Goal: Information Seeking & Learning: Learn about a topic

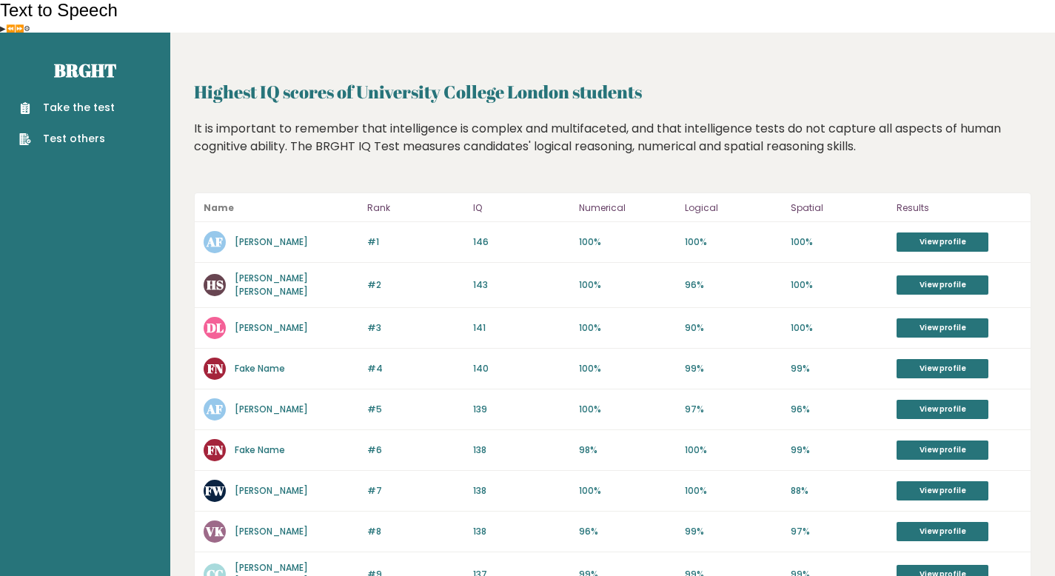
drag, startPoint x: 377, startPoint y: 232, endPoint x: 353, endPoint y: 256, distance: 34.0
drag, startPoint x: 242, startPoint y: 71, endPoint x: 617, endPoint y: 110, distance: 376.7
click at [726, 126] on div "Highest IQ scores of University College London students Highest IQ scores of Un…" at bounding box center [613, 562] width 838 height 967
click at [490, 120] on div "It is important to remember that intelligence is complex and multifaceted, and …" at bounding box center [613, 149] width 838 height 58
click at [81, 100] on link "Take the test" at bounding box center [67, 108] width 96 height 16
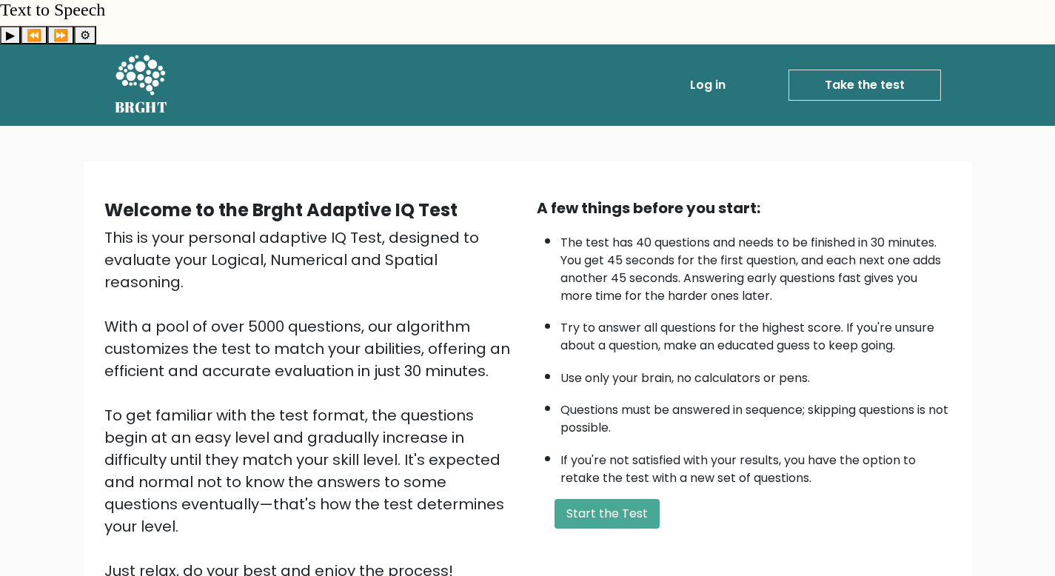
drag, startPoint x: 126, startPoint y: 155, endPoint x: 358, endPoint y: 296, distance: 272.2
click at [358, 296] on div "Welcome to the Brght Adaptive IQ Test This is your personal adaptive IQ Test, d…" at bounding box center [527, 401] width 1055 height 551
click at [349, 281] on div "This is your personal adaptive IQ Test, designed to evaluate your Logical, Nume…" at bounding box center [311, 405] width 415 height 356
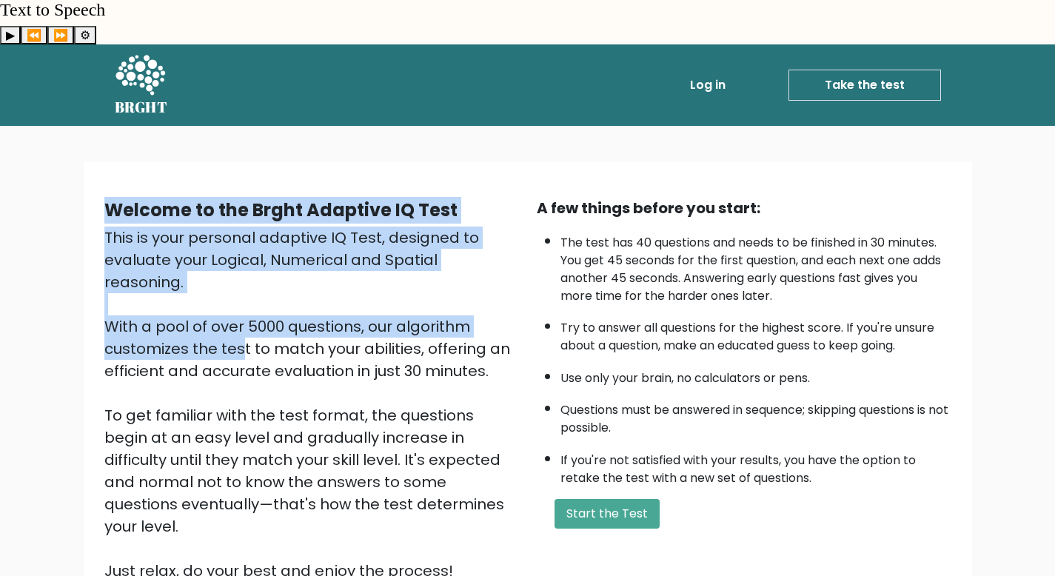
drag, startPoint x: 445, startPoint y: 270, endPoint x: 110, endPoint y: 132, distance: 362.7
click at [110, 161] on div "Welcome to the Brght Adaptive IQ Test This is your personal adaptive IQ Test, d…" at bounding box center [528, 395] width 889 height 468
click at [287, 198] on b "Welcome to the Brght Adaptive IQ Test" at bounding box center [280, 210] width 353 height 24
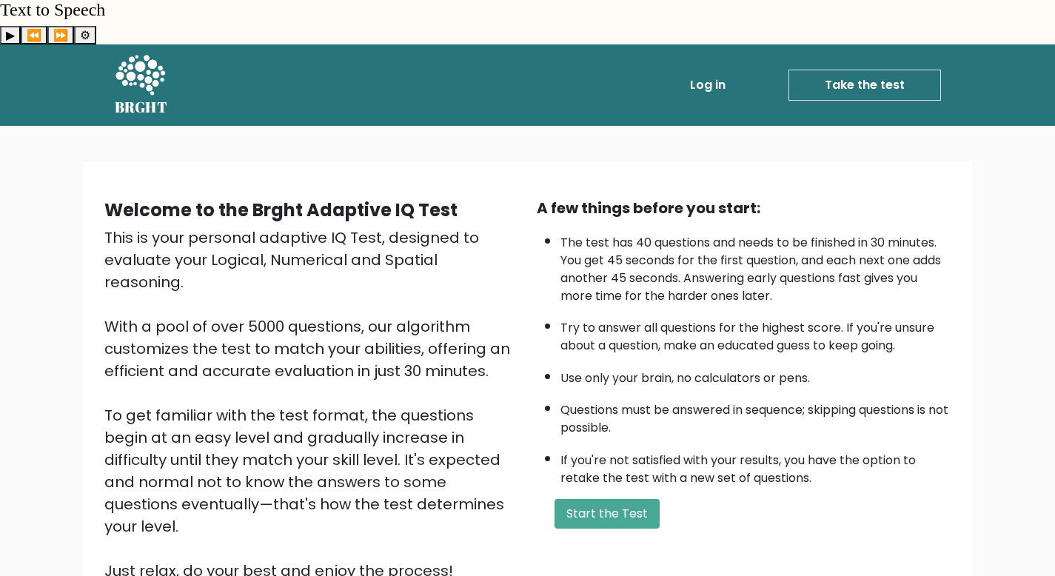
click at [144, 55] on icon at bounding box center [141, 75] width 50 height 40
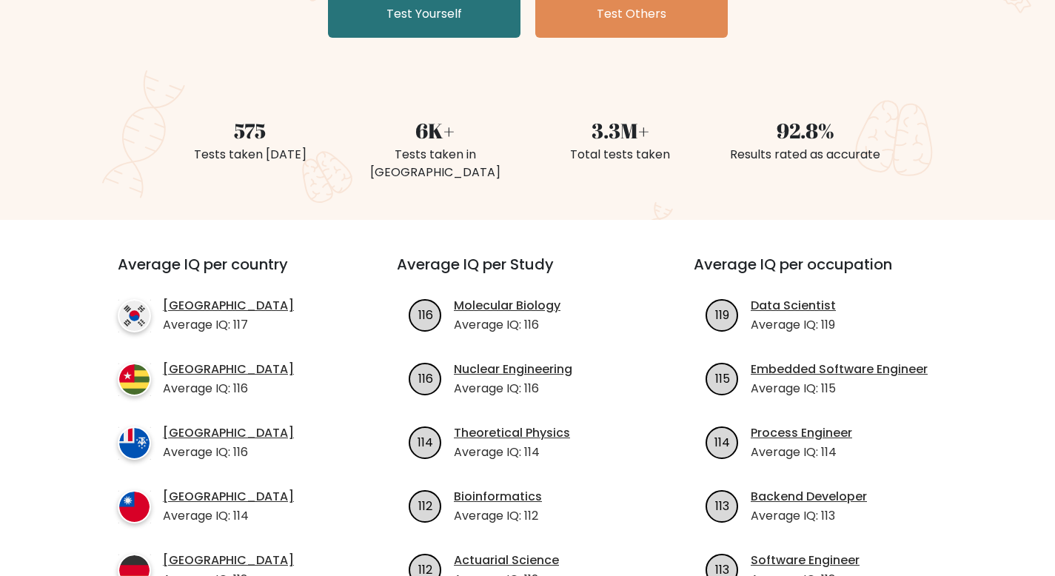
scroll to position [320, 0]
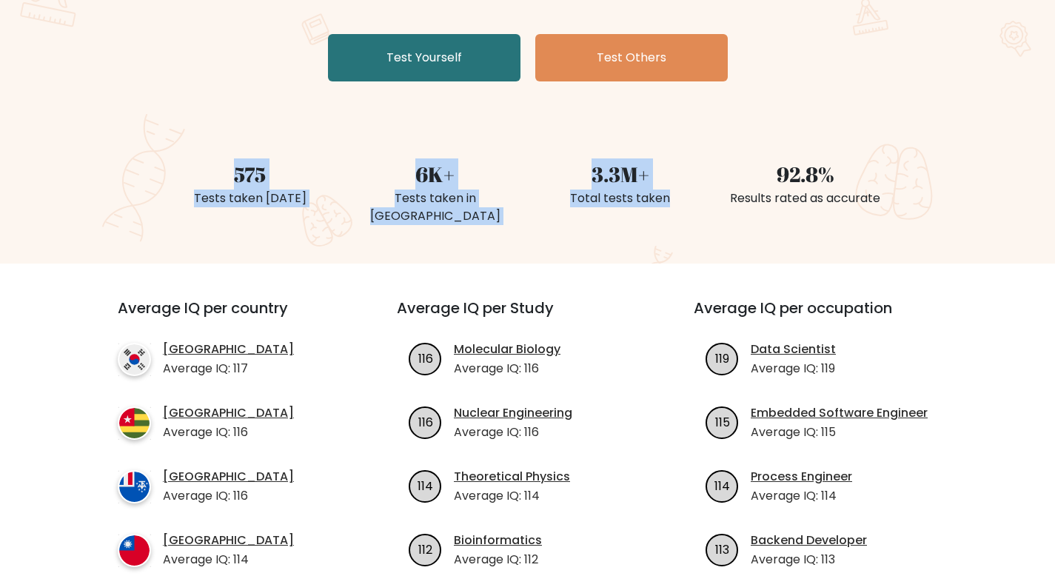
drag, startPoint x: 167, startPoint y: 107, endPoint x: 616, endPoint y: 190, distance: 457.2
click at [616, 190] on div "The Brght Adaptive IQ Test The Brght Test dynamically adjusts the difficulty of…" at bounding box center [527, 35] width 1055 height 458
click at [442, 181] on div "The Brght Adaptive IQ Test The Brght Test dynamically adjusts the difficulty of…" at bounding box center [527, 35] width 1055 height 458
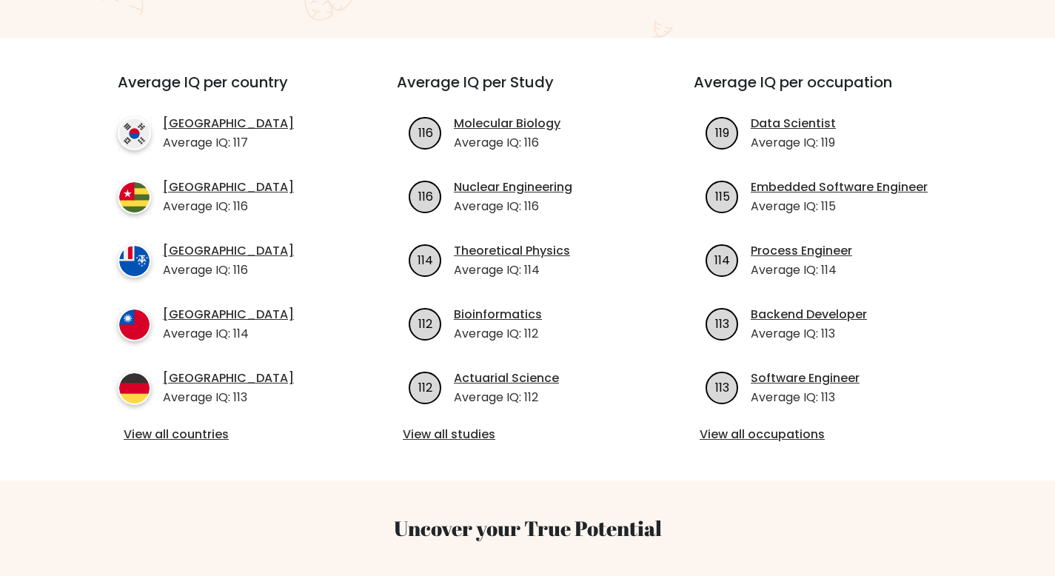
scroll to position [547, 0]
click at [201, 425] on link "View all countries" at bounding box center [231, 434] width 214 height 18
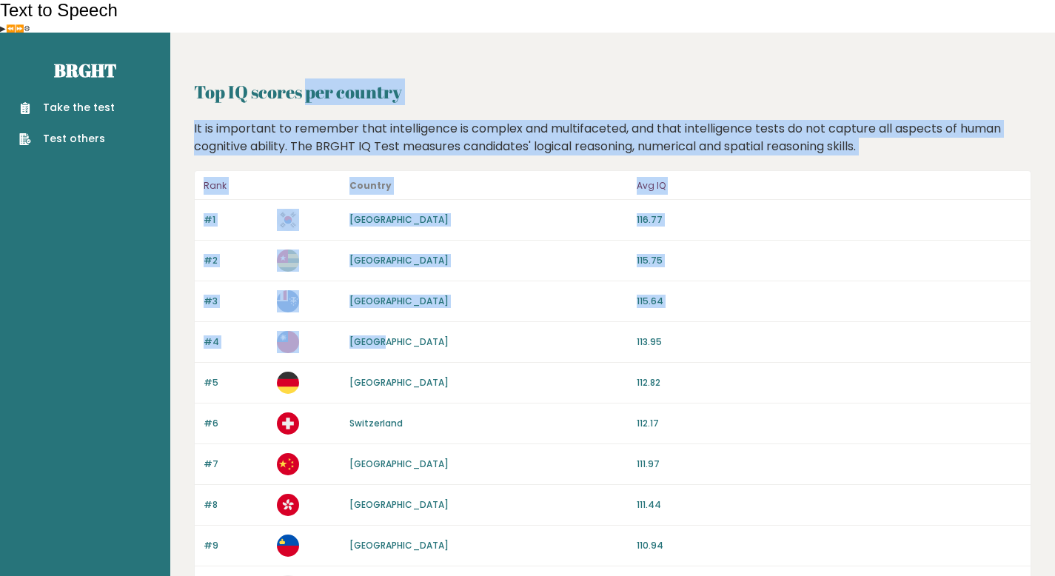
drag, startPoint x: 204, startPoint y: 59, endPoint x: 620, endPoint y: 310, distance: 485.7
click at [584, 281] on div "#3 French Southern Territories 115.64" at bounding box center [613, 301] width 836 height 41
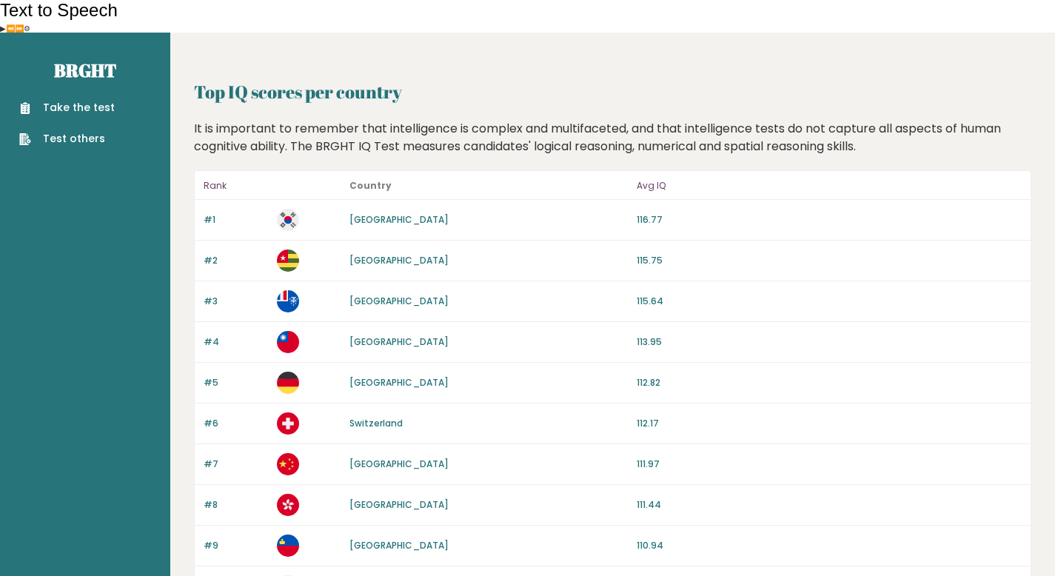
drag, startPoint x: 586, startPoint y: 259, endPoint x: 587, endPoint y: 271, distance: 11.9
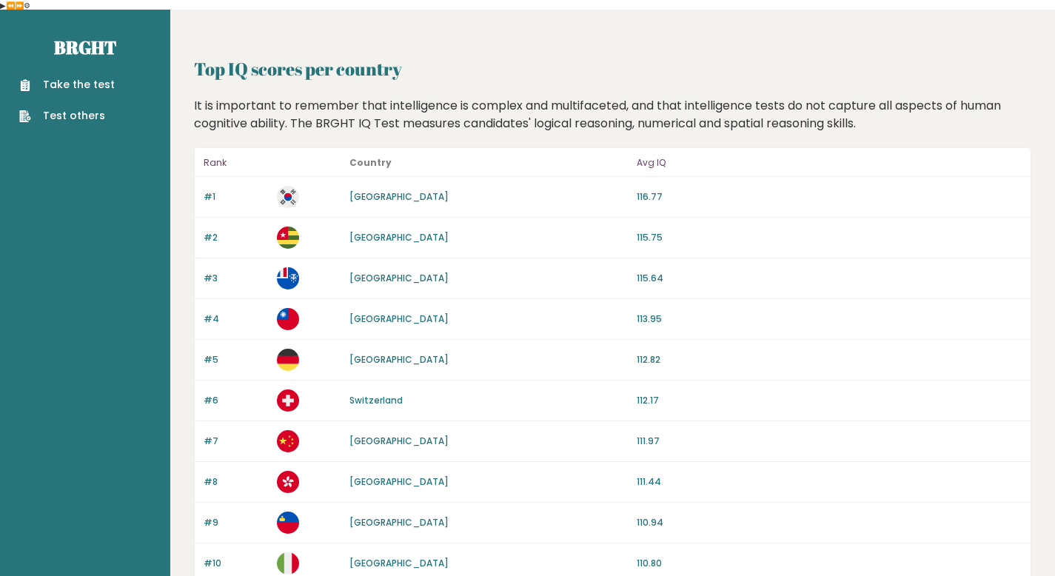
scroll to position [143, 0]
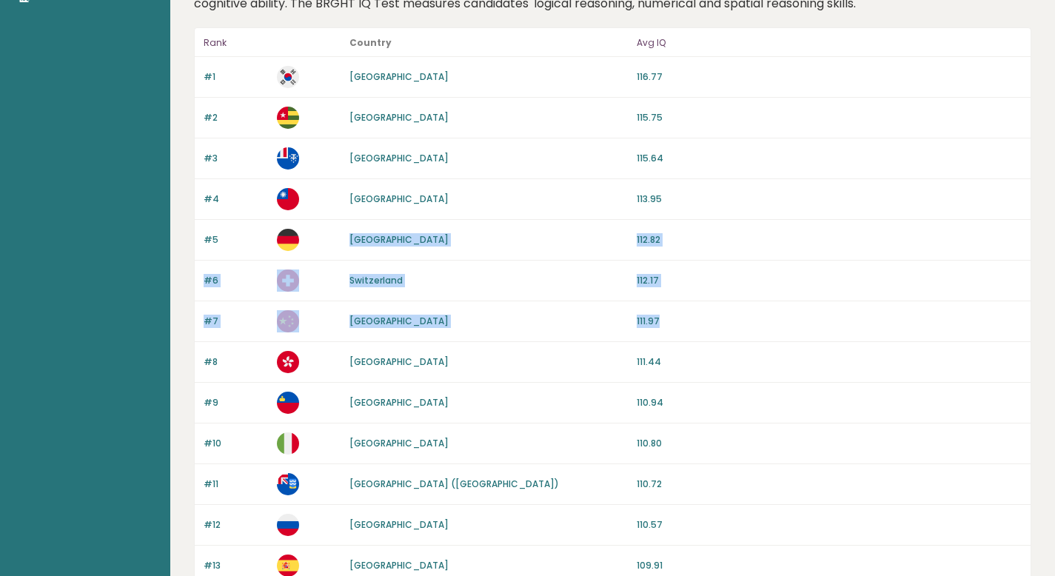
drag, startPoint x: 693, startPoint y: 293, endPoint x: 561, endPoint y: 200, distance: 162.1
click at [553, 220] on div "#5 Germany 112.82" at bounding box center [613, 240] width 836 height 41
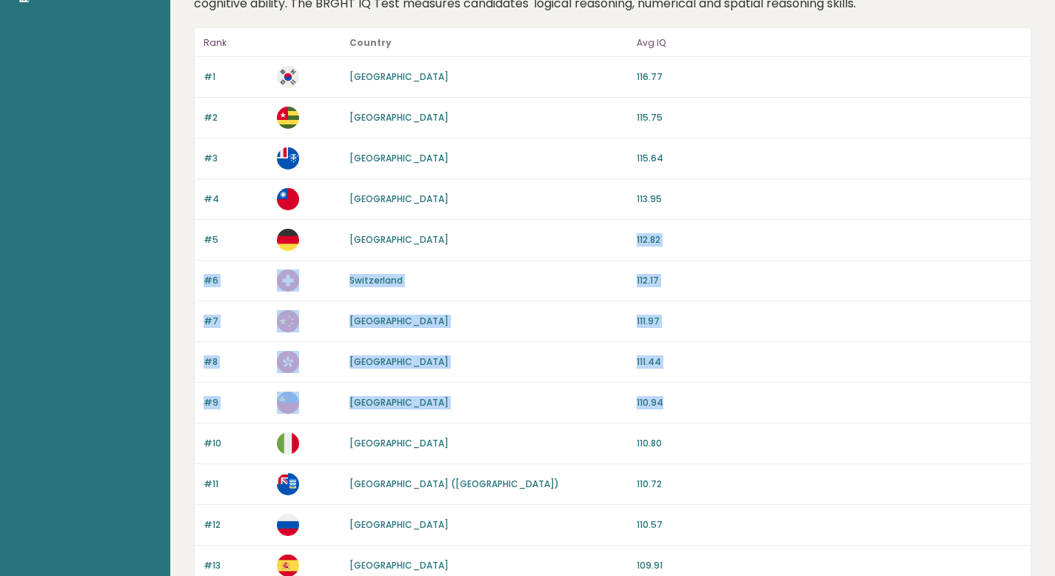
drag, startPoint x: 549, startPoint y: 204, endPoint x: 695, endPoint y: 372, distance: 222.6
click at [707, 347] on div "#8 Hong Kong 111.44" at bounding box center [613, 362] width 836 height 41
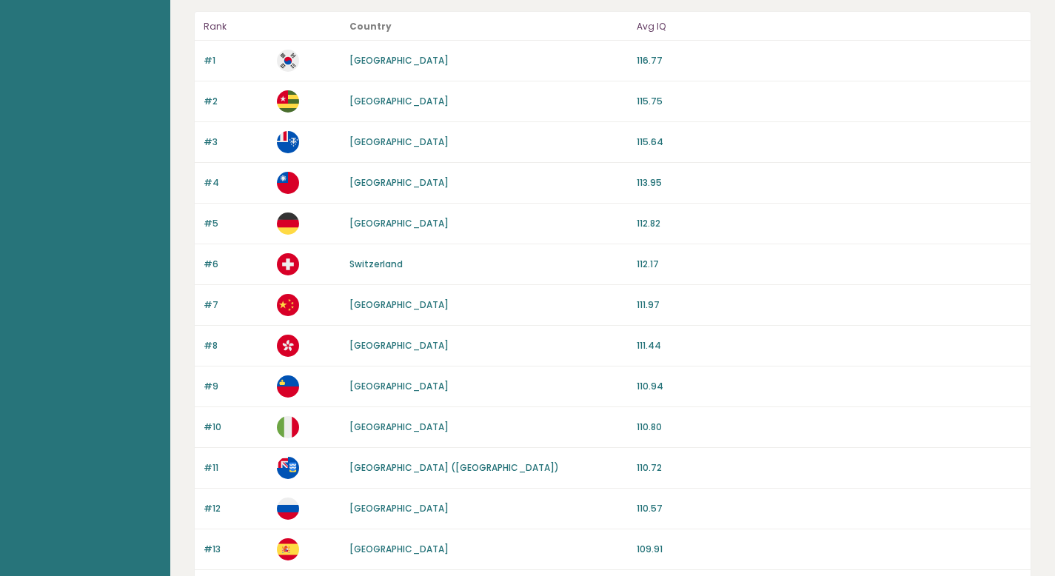
scroll to position [0, 0]
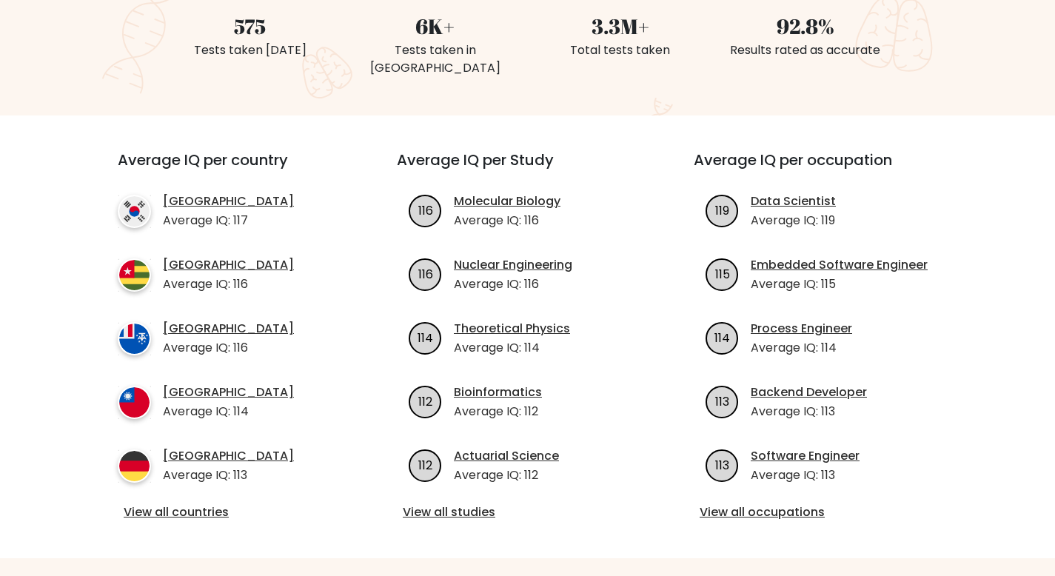
scroll to position [547, 0]
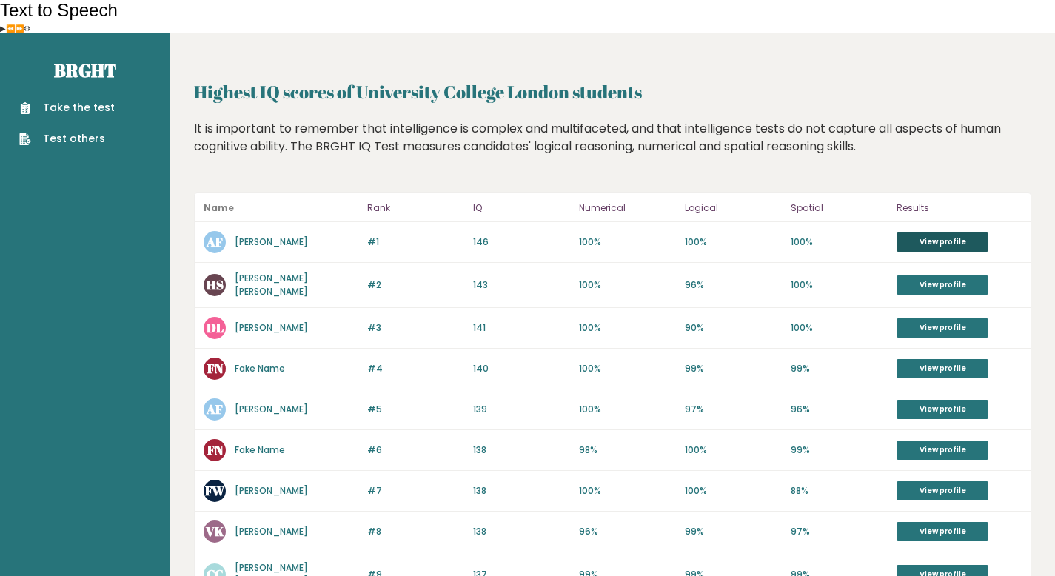
click at [936, 233] on link "View profile" at bounding box center [943, 242] width 92 height 19
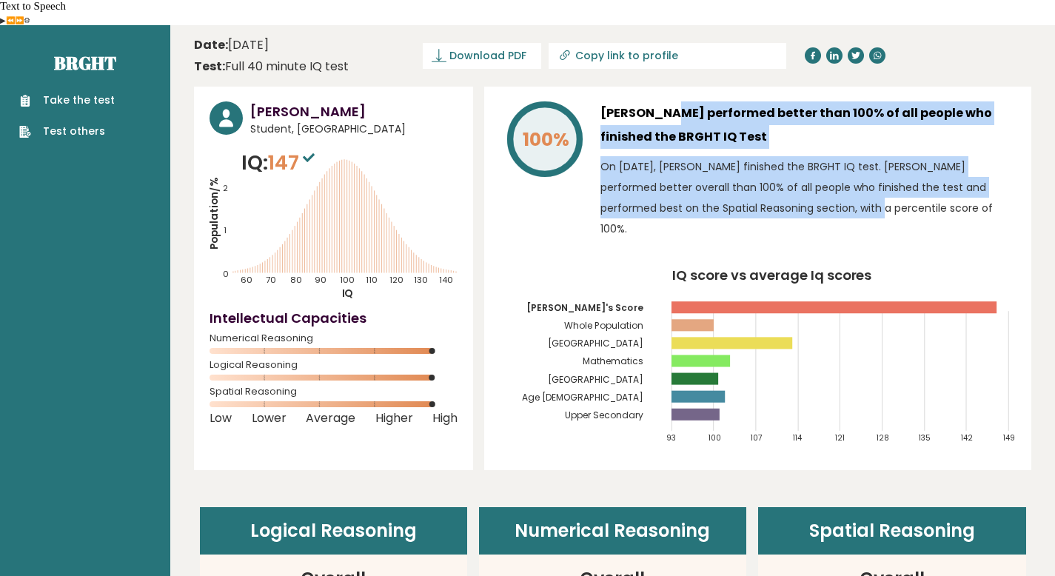
drag, startPoint x: 661, startPoint y: 126, endPoint x: 773, endPoint y: 192, distance: 129.8
click at [773, 192] on div "Abdullah Faiz performed better than 100% of all people who finished the BRGHT I…" at bounding box center [809, 173] width 416 height 145
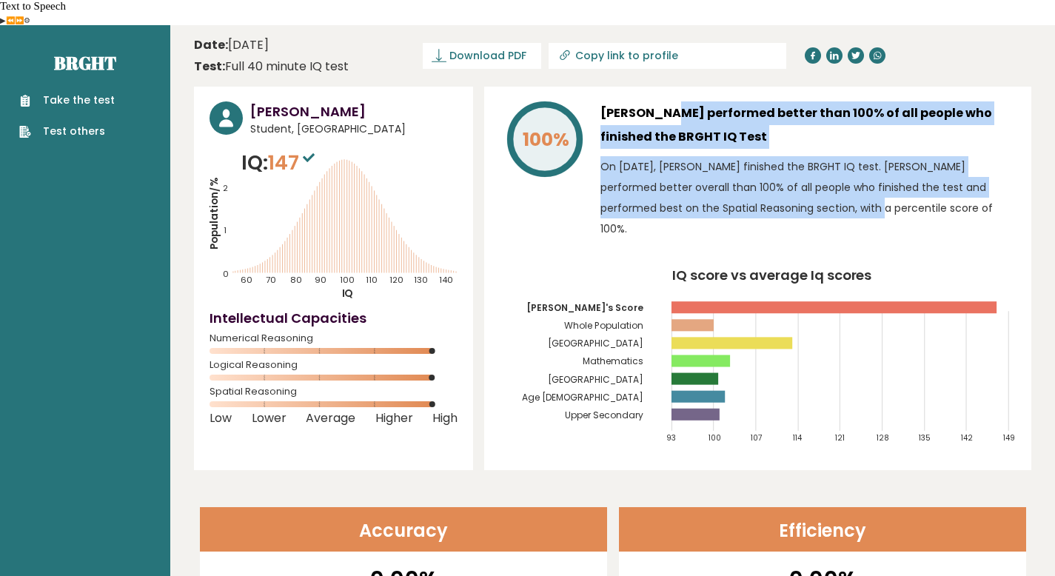
click at [771, 190] on div at bounding box center [771, 190] width 0 height 0
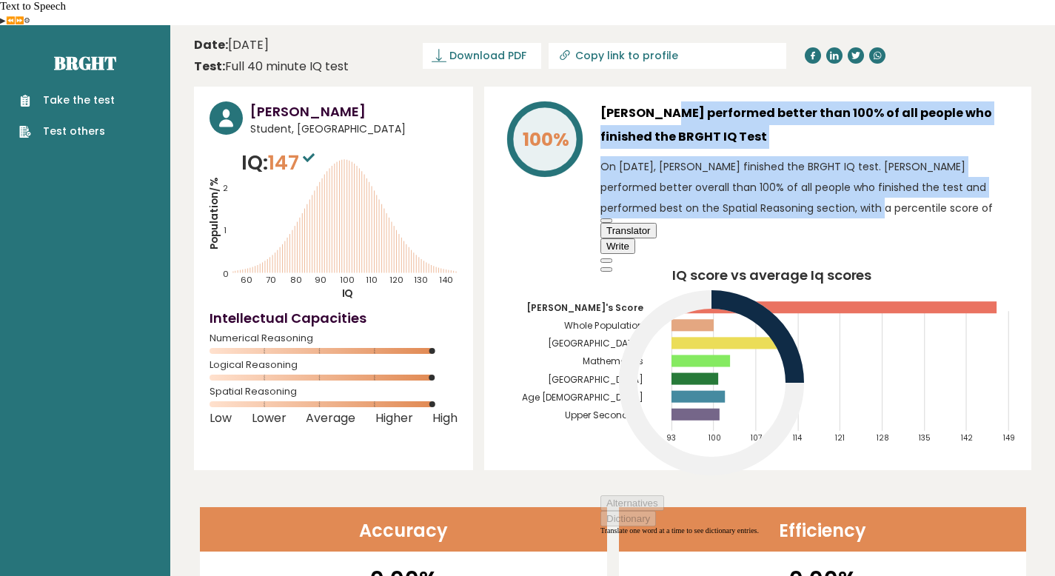
click at [683, 117] on h3 "Abdullah Faiz performed better than 100% of all people who finished the BRGHT I…" at bounding box center [809, 124] width 416 height 47
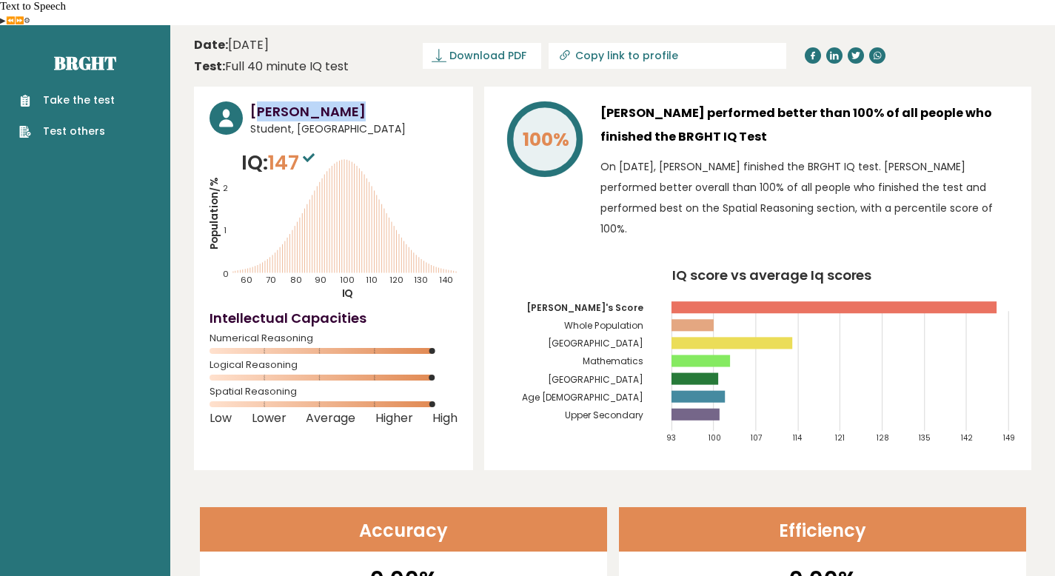
drag, startPoint x: 256, startPoint y: 87, endPoint x: 351, endPoint y: 93, distance: 95.7
click at [351, 101] on h3 "Abdullah Faiz" at bounding box center [353, 111] width 207 height 20
click at [253, 101] on h3 "Abdullah Faiz" at bounding box center [353, 111] width 207 height 20
drag, startPoint x: 253, startPoint y: 84, endPoint x: 337, endPoint y: 90, distance: 83.9
click at [337, 101] on h3 "Abdullah Faiz" at bounding box center [353, 111] width 207 height 20
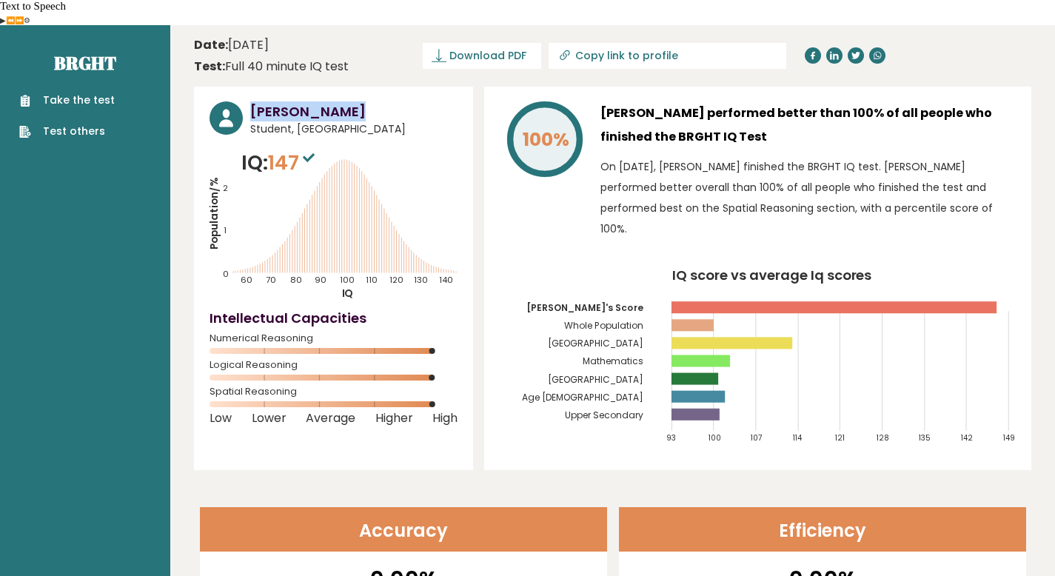
click at [834, 47] on link at bounding box center [835, 55] width 16 height 16
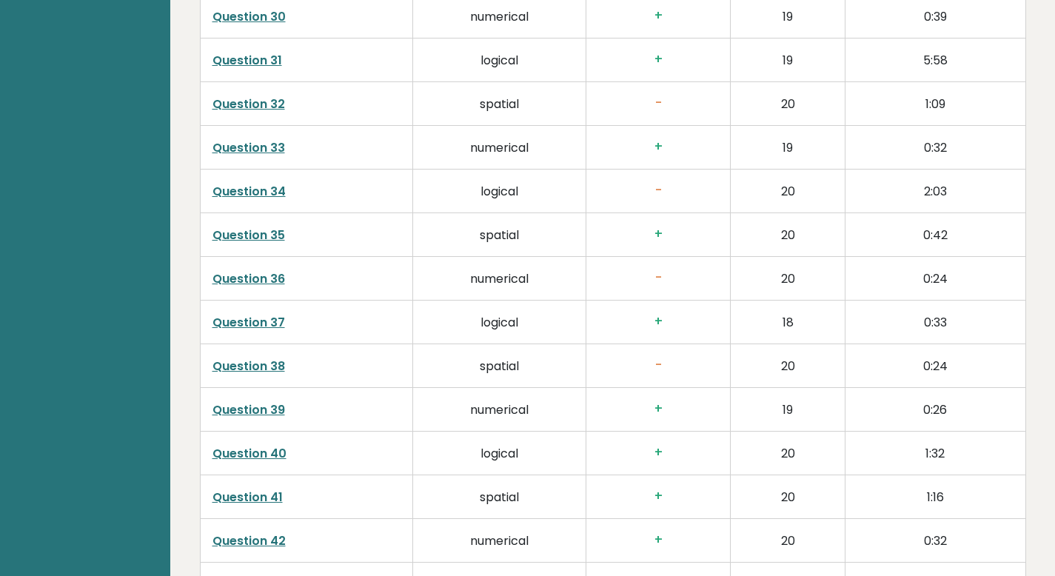
scroll to position [4108, 0]
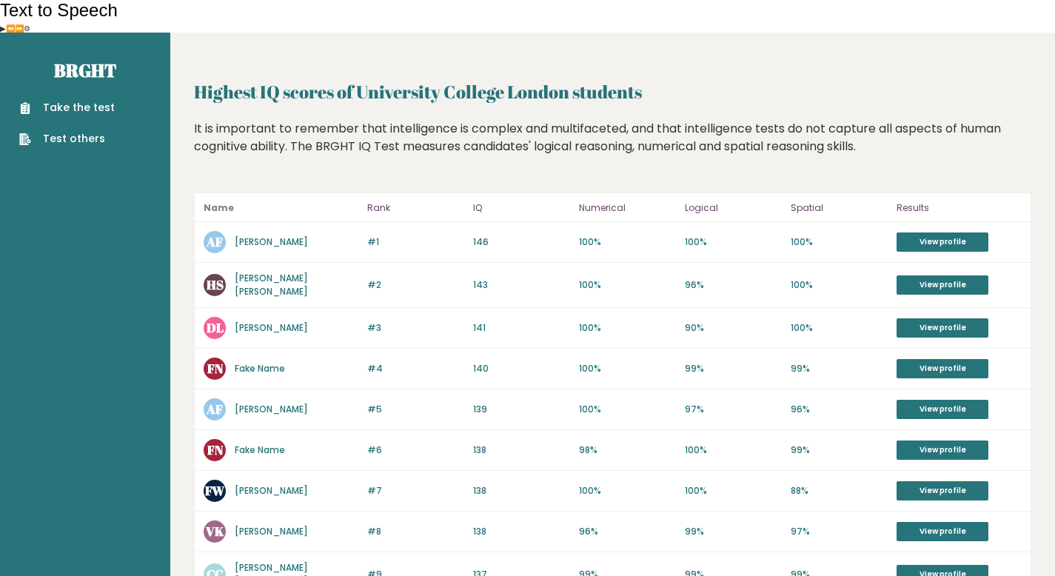
click at [83, 82] on div "Take the test Test others" at bounding box center [85, 114] width 147 height 64
click at [84, 100] on link "Take the test" at bounding box center [67, 108] width 96 height 16
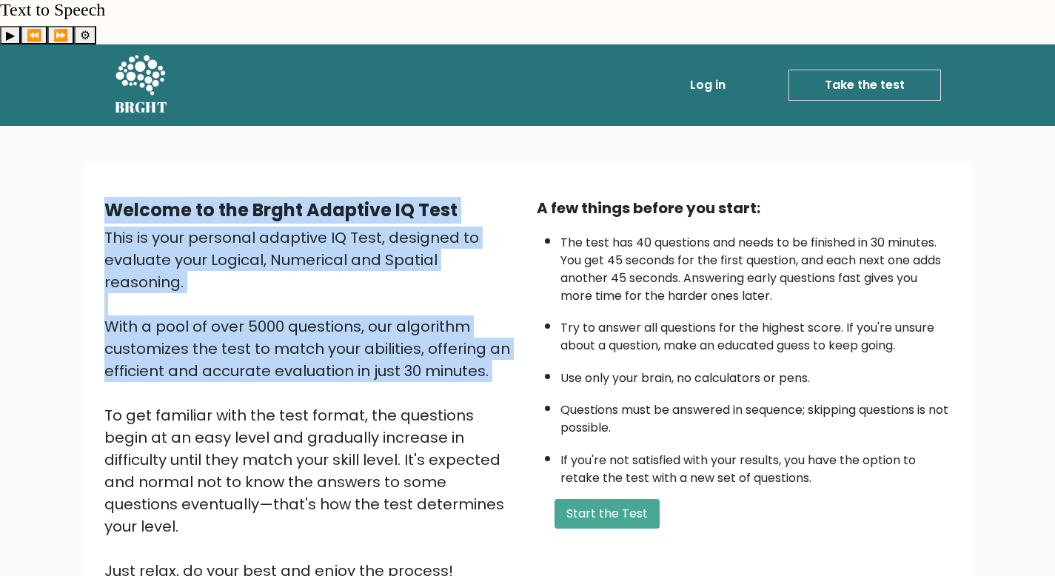
drag, startPoint x: 167, startPoint y: 125, endPoint x: 350, endPoint y: 336, distance: 279.3
click at [352, 338] on div "Welcome to the Brght Adaptive IQ Test This is your personal adaptive IQ Test, d…" at bounding box center [528, 395] width 889 height 468
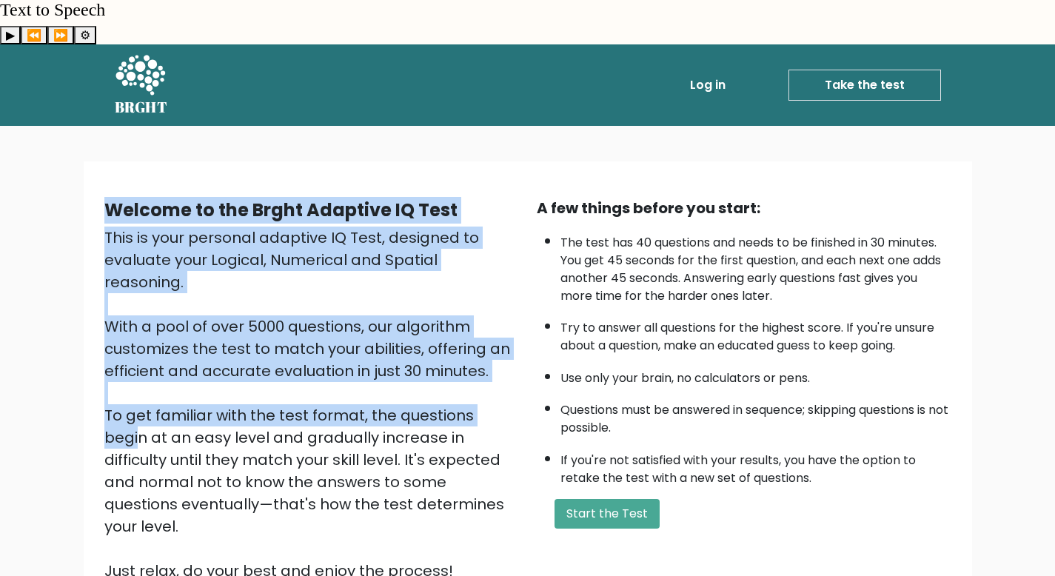
click at [345, 323] on div "This is your personal adaptive IQ Test, designed to evaluate your Logical, Nume…" at bounding box center [311, 405] width 415 height 356
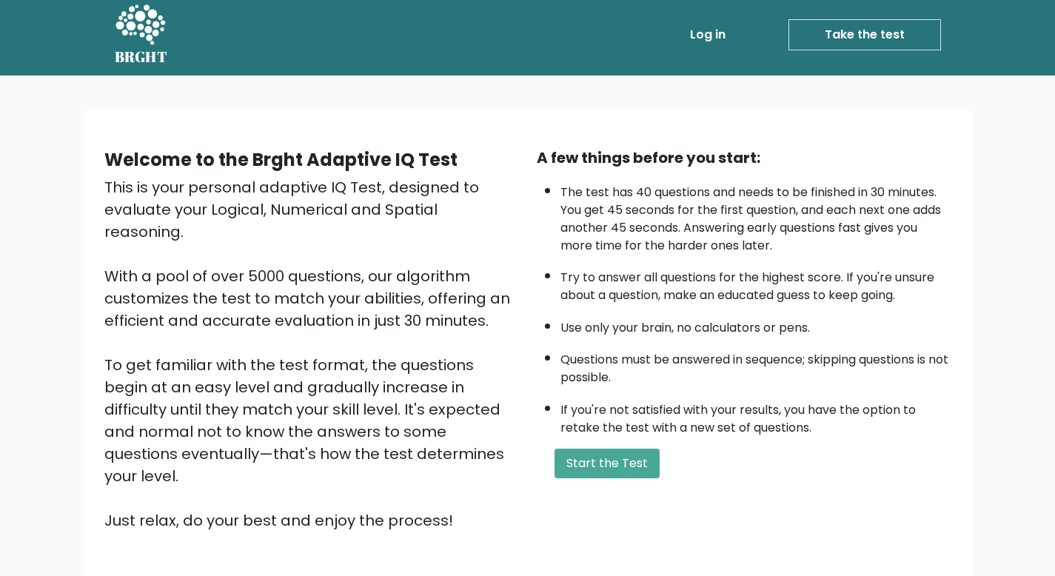
scroll to position [102, 0]
